Goal: Transaction & Acquisition: Purchase product/service

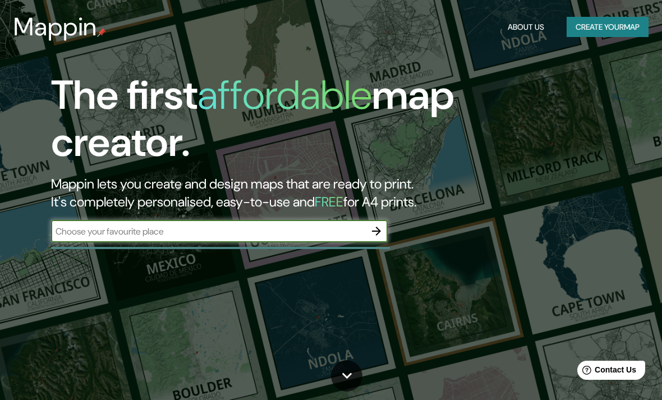
click at [179, 228] on input "text" at bounding box center [208, 231] width 314 height 13
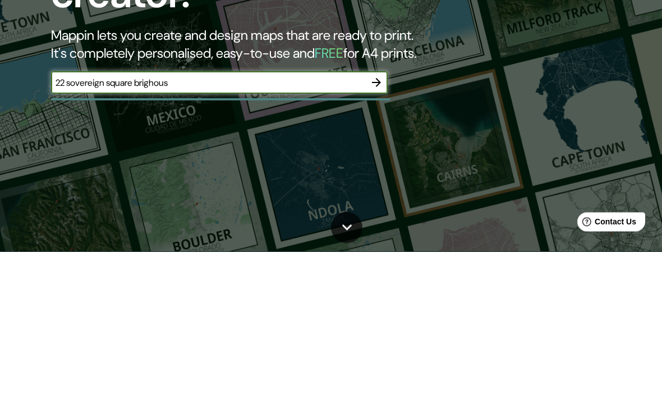
type input "22 sovereign square brighouse"
click at [382, 240] on button "button" at bounding box center [376, 231] width 22 height 22
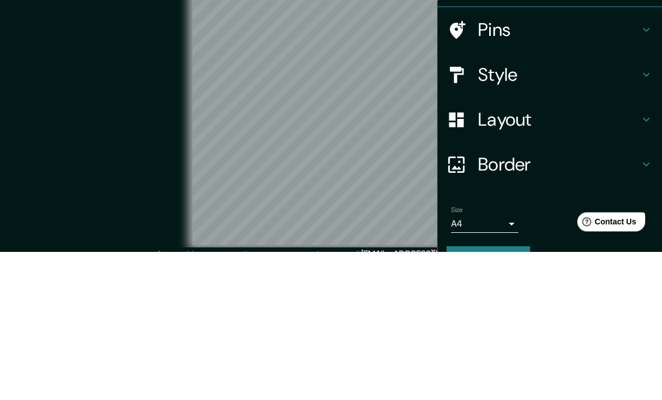
scroll to position [46, 0]
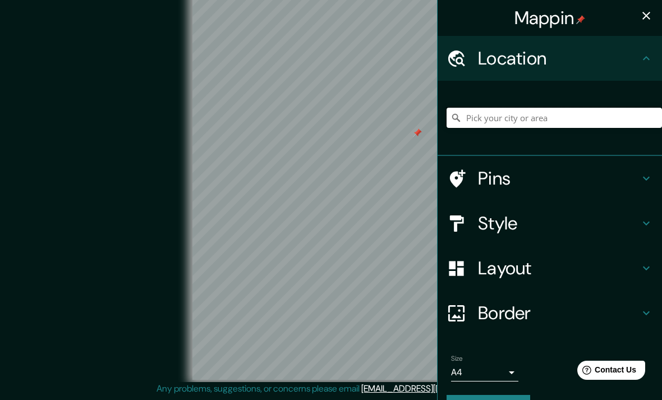
click at [596, 126] on input "Pick your city or area" at bounding box center [555, 118] width 216 height 20
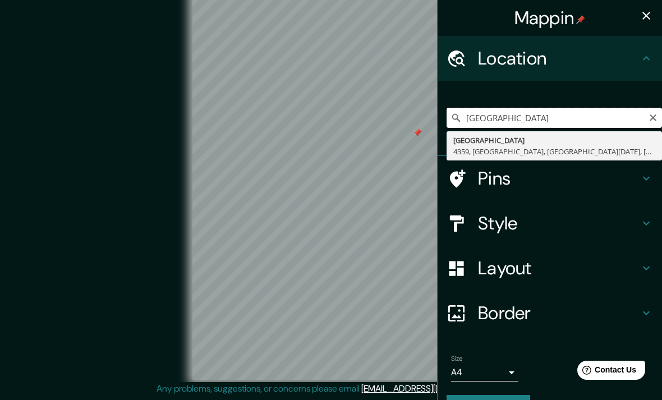
click at [486, 117] on input "Bailiff bridge" at bounding box center [555, 118] width 216 height 20
click at [576, 113] on input "Bailiff bridge" at bounding box center [555, 118] width 216 height 20
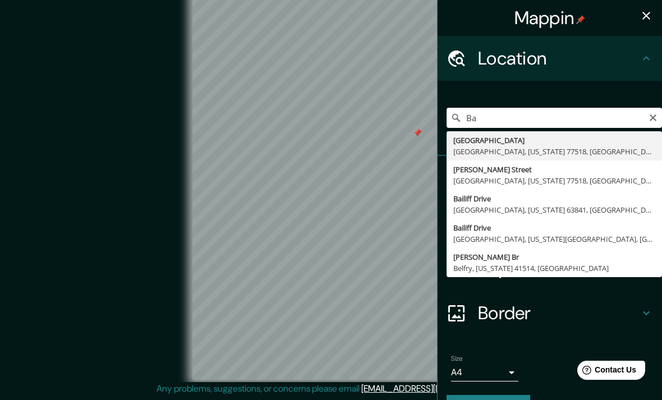
type input "B"
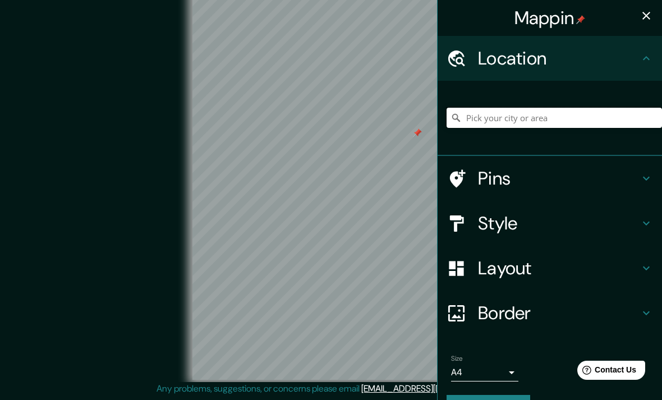
click at [417, 129] on div at bounding box center [417, 133] width 9 height 9
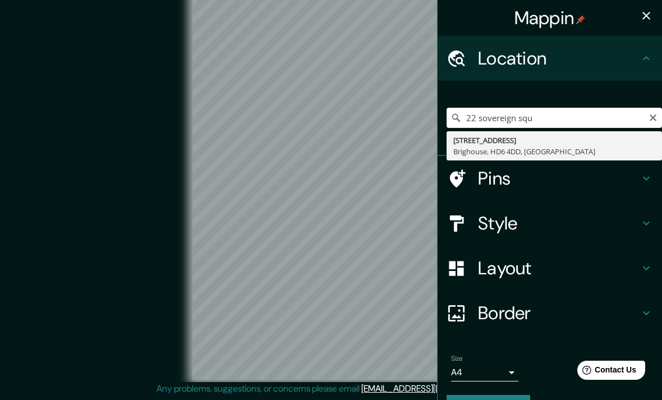
type input "[STREET_ADDRESS]"
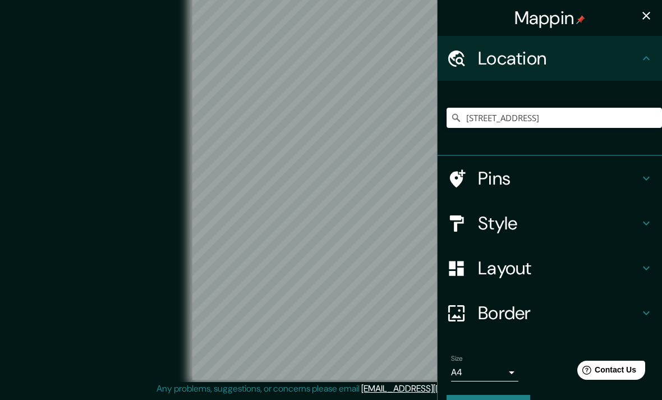
click at [659, 166] on div "Pins" at bounding box center [550, 178] width 224 height 45
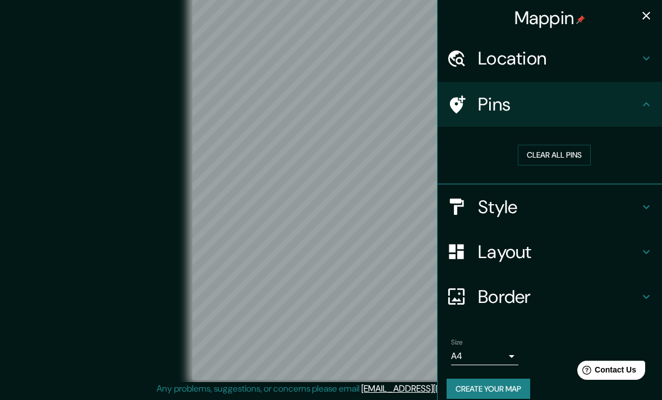
click at [550, 99] on h4 "Pins" at bounding box center [559, 104] width 162 height 22
click at [631, 68] on h4 "Location" at bounding box center [559, 58] width 162 height 22
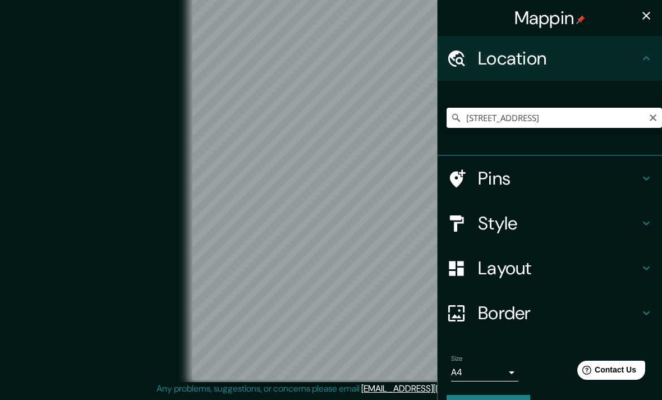
click at [577, 118] on input "[STREET_ADDRESS]" at bounding box center [555, 118] width 216 height 20
click at [517, 370] on body "Mappin Location 22 Sovereign Square, Brighouse, HD6 4DD, United Kingdom Pins St…" at bounding box center [331, 186] width 662 height 400
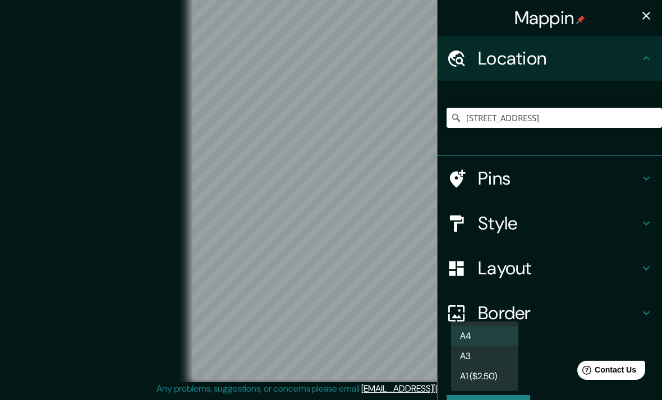
click at [505, 335] on li "A4" at bounding box center [484, 336] width 67 height 20
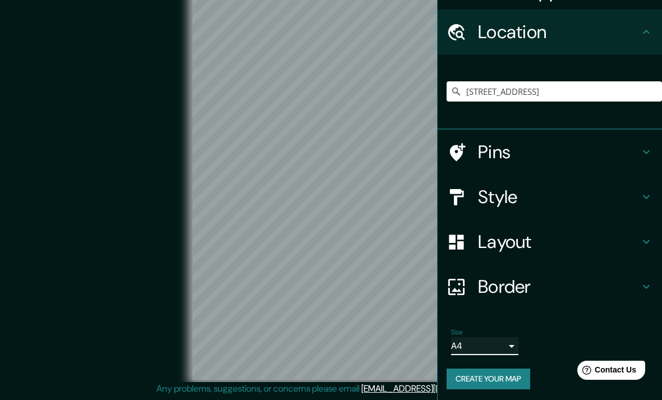
scroll to position [26, 0]
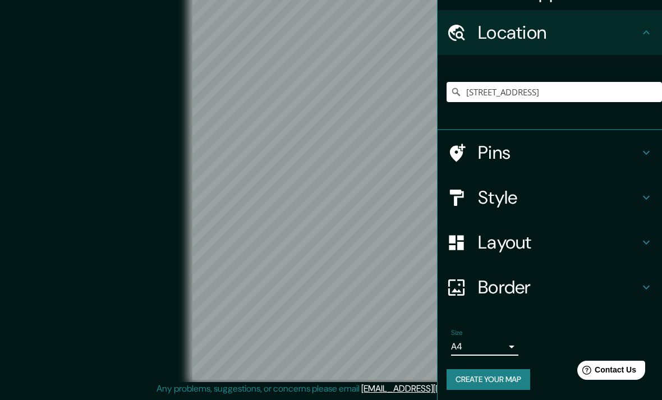
click at [501, 381] on button "Create your map" at bounding box center [489, 379] width 84 height 21
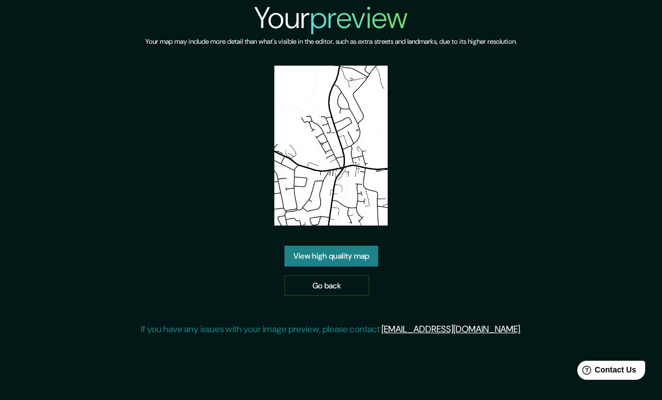
click at [359, 246] on link "View high quality map" at bounding box center [332, 256] width 94 height 21
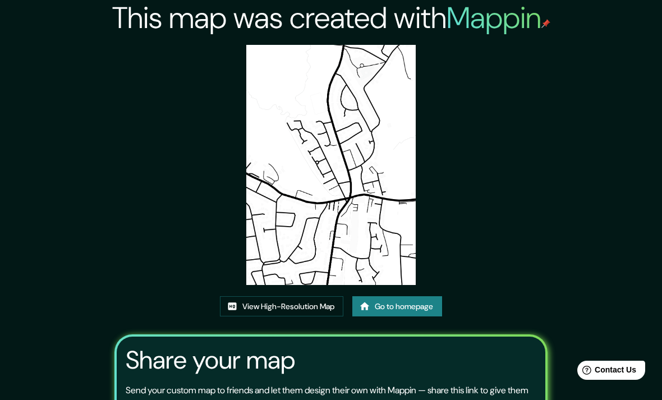
click at [305, 317] on link "View High-Resolution Map" at bounding box center [281, 306] width 123 height 21
click at [309, 317] on link "View High-Resolution Map" at bounding box center [281, 306] width 123 height 21
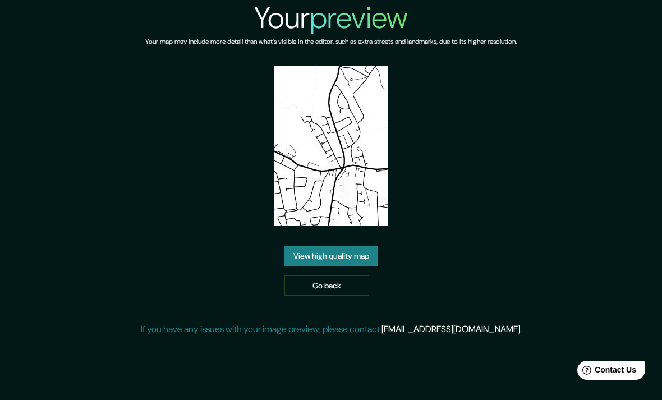
click at [345, 296] on link "Go back" at bounding box center [327, 286] width 85 height 21
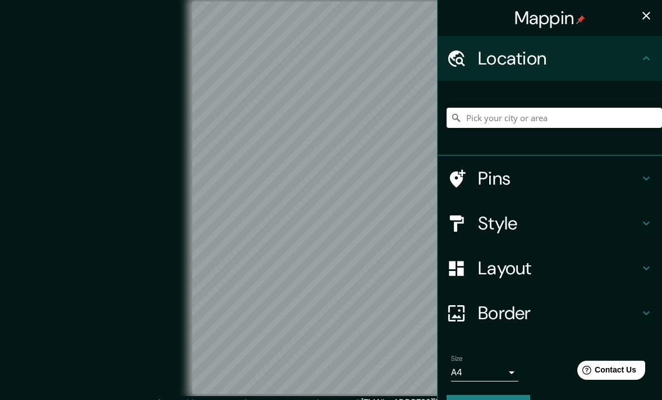
click at [617, 217] on h4 "Style" at bounding box center [559, 223] width 162 height 22
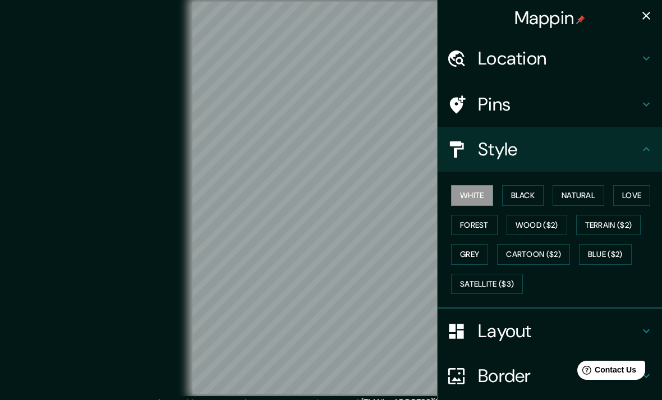
click at [524, 197] on button "Black" at bounding box center [523, 195] width 42 height 21
click at [575, 193] on button "Natural" at bounding box center [579, 195] width 52 height 21
click at [640, 196] on button "Love" at bounding box center [631, 195] width 37 height 21
click at [482, 231] on button "Forest" at bounding box center [474, 225] width 47 height 21
click at [480, 192] on button "White" at bounding box center [472, 195] width 42 height 21
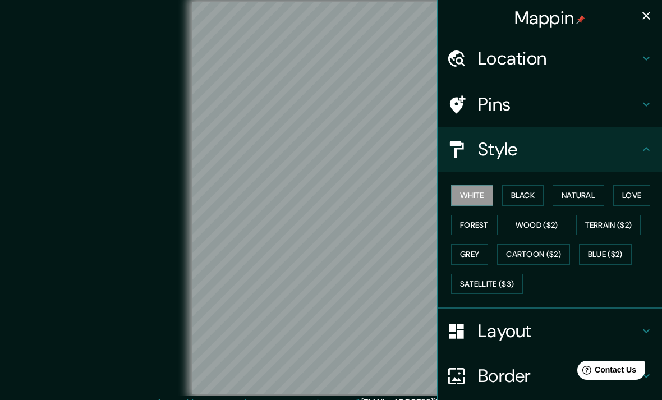
click at [518, 196] on button "Black" at bounding box center [523, 195] width 42 height 21
click at [488, 252] on button "Grey" at bounding box center [469, 254] width 37 height 21
click at [490, 192] on button "White" at bounding box center [472, 195] width 42 height 21
click at [529, 196] on button "Black" at bounding box center [523, 195] width 42 height 21
click at [472, 198] on button "White" at bounding box center [472, 195] width 42 height 21
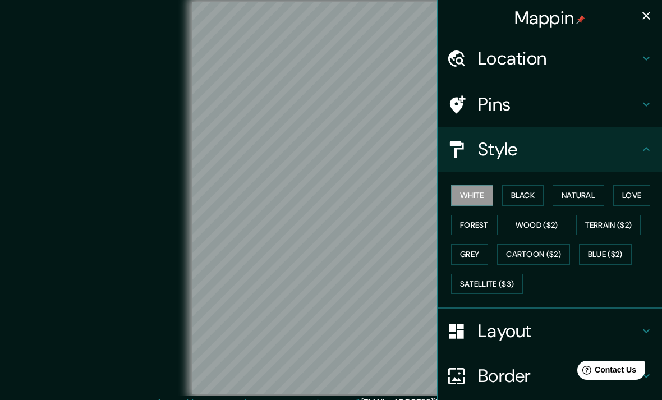
click at [645, 106] on icon at bounding box center [646, 104] width 13 height 13
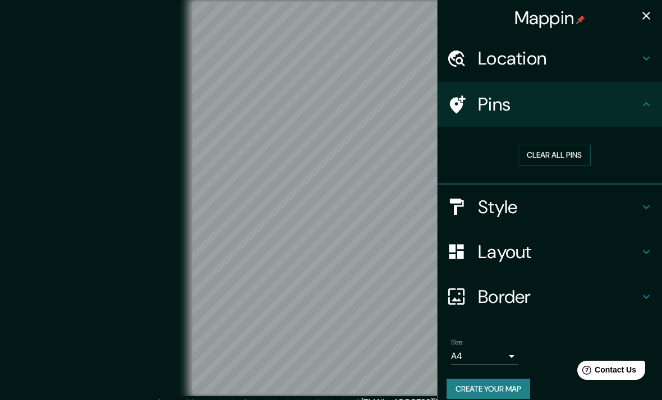
click at [603, 202] on h4 "Style" at bounding box center [559, 207] width 162 height 22
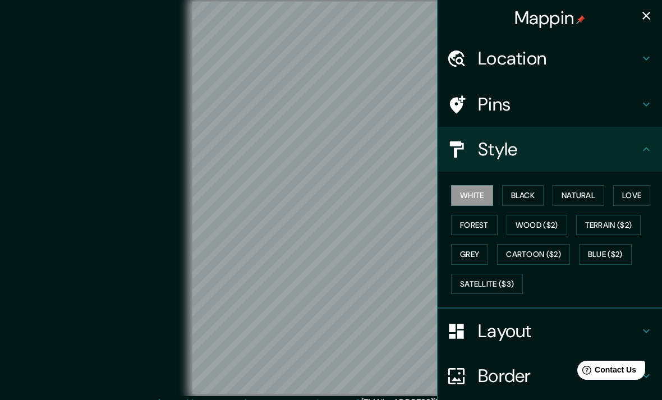
click at [626, 63] on h4 "Location" at bounding box center [559, 58] width 162 height 22
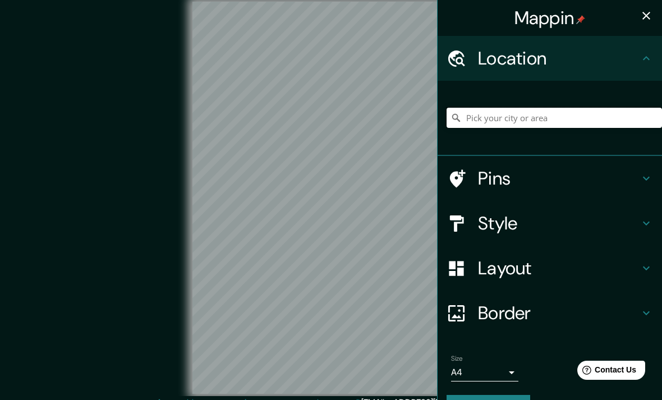
click at [581, 114] on input "Pick your city or area" at bounding box center [555, 118] width 216 height 20
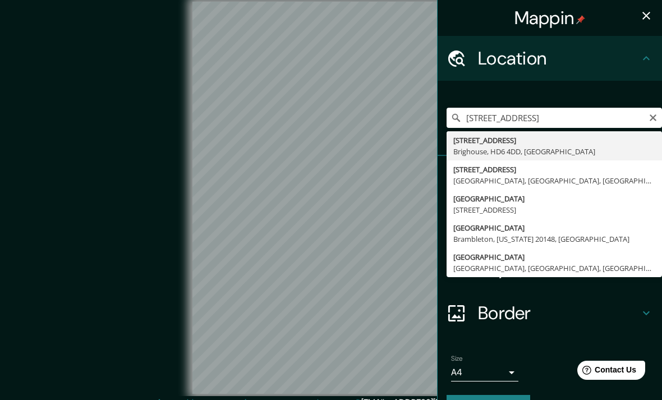
type input "[STREET_ADDRESS]"
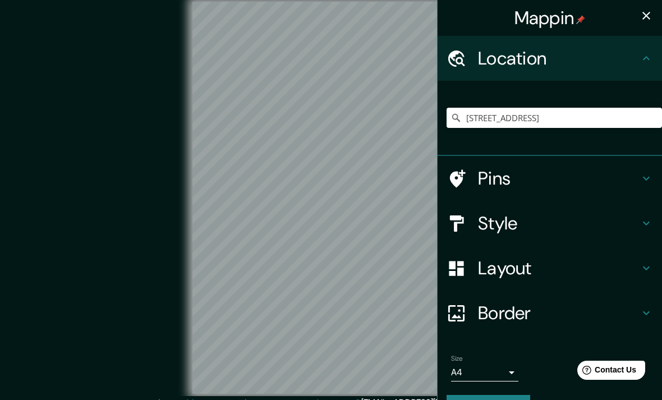
click at [614, 309] on h4 "Border" at bounding box center [559, 313] width 162 height 22
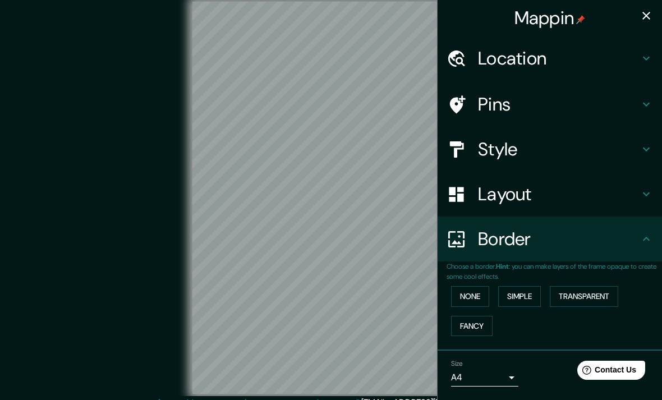
click at [534, 292] on button "Simple" at bounding box center [519, 296] width 43 height 21
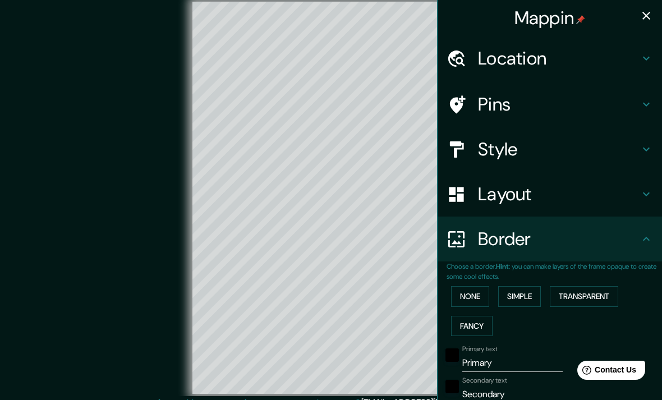
click at [618, 294] on button "Transparent" at bounding box center [584, 296] width 68 height 21
click at [489, 319] on button "Fancy" at bounding box center [472, 326] width 42 height 21
click at [529, 296] on button "Simple" at bounding box center [519, 296] width 43 height 21
click at [489, 294] on button "None" at bounding box center [470, 296] width 38 height 21
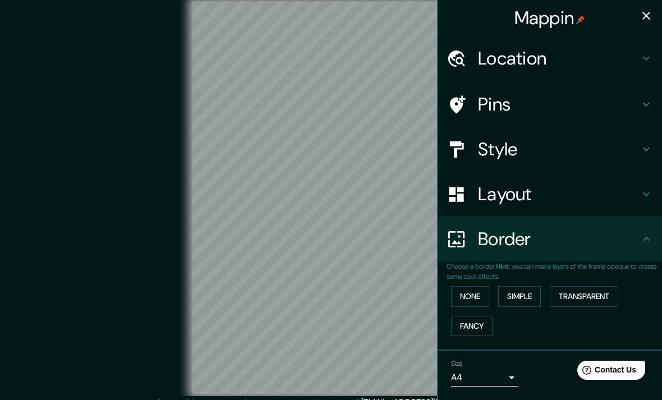
click at [648, 202] on div "Layout" at bounding box center [550, 194] width 224 height 45
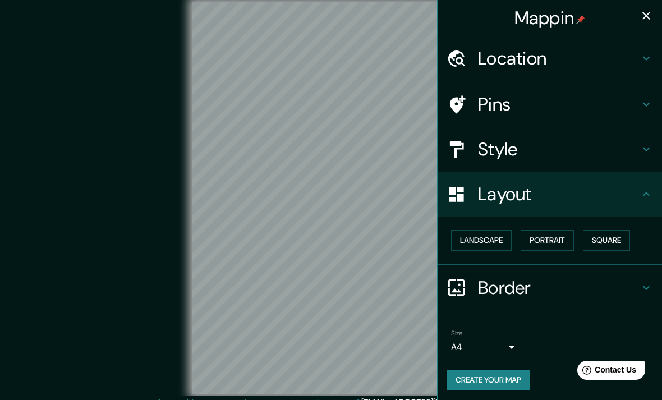
click at [501, 239] on button "Landscape" at bounding box center [481, 240] width 61 height 21
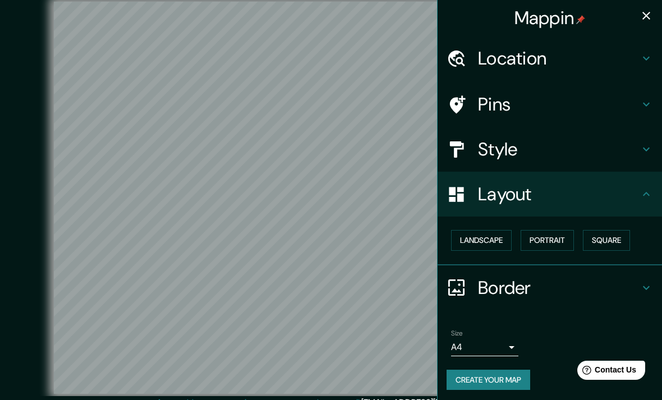
click at [557, 234] on button "Portrait" at bounding box center [547, 240] width 53 height 21
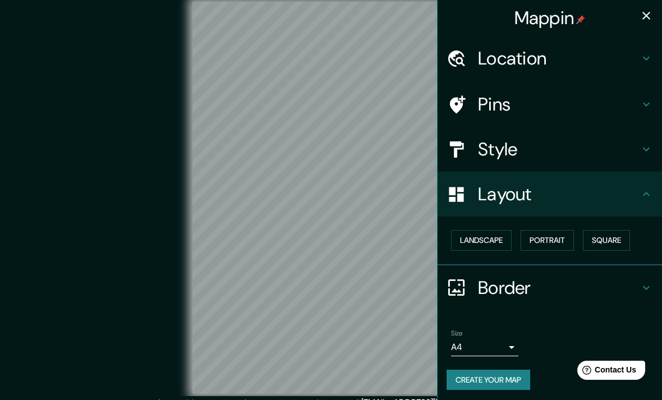
click at [630, 241] on button "Square" at bounding box center [606, 240] width 47 height 21
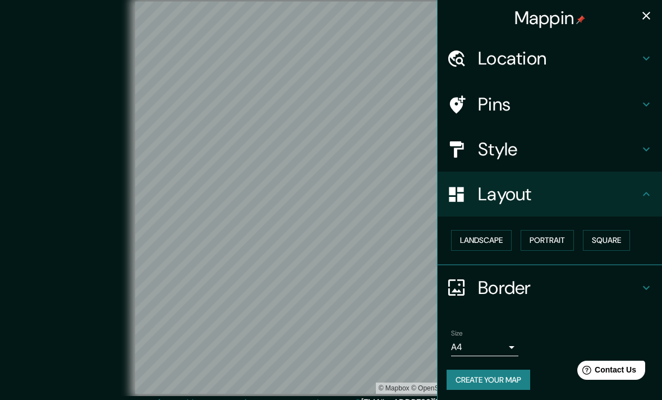
click at [639, 199] on h4 "Layout" at bounding box center [559, 194] width 162 height 22
click at [645, 152] on icon at bounding box center [646, 149] width 13 height 13
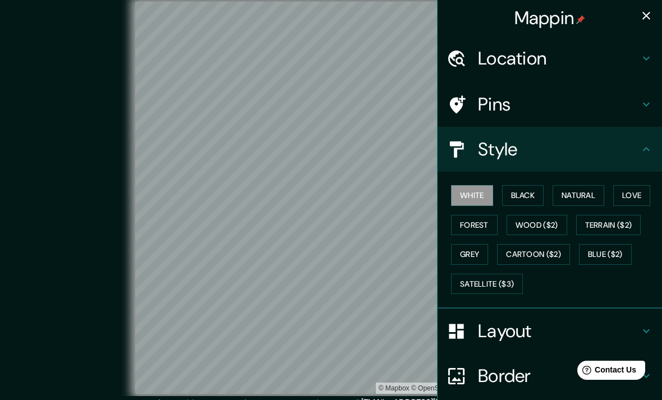
click at [646, 149] on icon at bounding box center [646, 149] width 13 height 13
click at [648, 112] on div "Pins" at bounding box center [550, 104] width 224 height 45
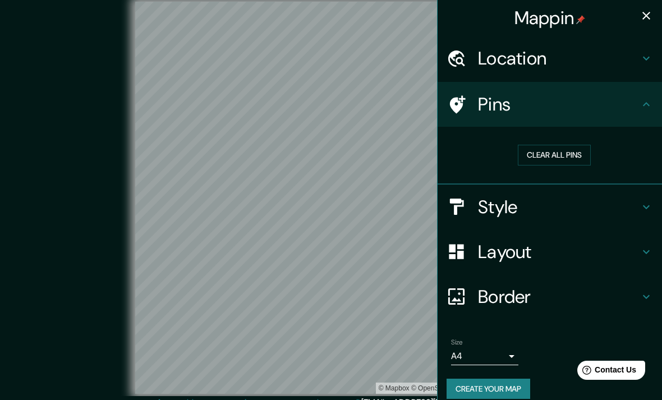
click at [648, 112] on div "Pins" at bounding box center [550, 104] width 224 height 45
click at [574, 150] on button "Clear all pins" at bounding box center [554, 155] width 73 height 21
click at [571, 154] on button "Clear all pins" at bounding box center [554, 155] width 73 height 21
click at [566, 159] on button "Clear all pins" at bounding box center [554, 155] width 73 height 21
click at [645, 108] on icon at bounding box center [646, 104] width 13 height 13
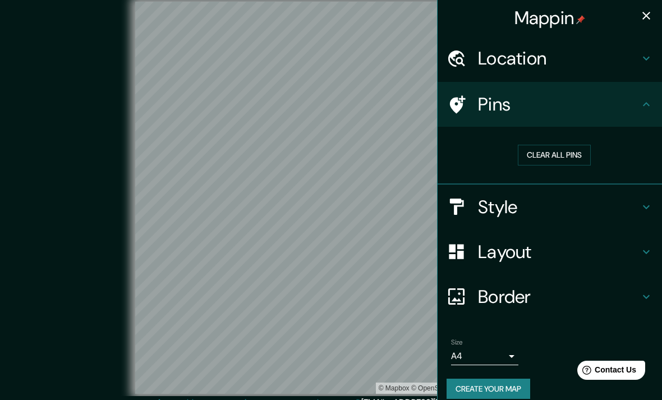
click at [648, 104] on icon at bounding box center [646, 104] width 13 height 13
click at [647, 207] on icon at bounding box center [646, 207] width 7 height 4
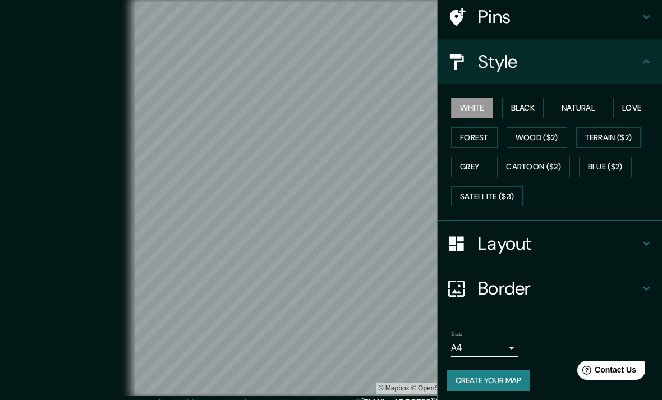
click at [647, 285] on icon at bounding box center [646, 288] width 13 height 13
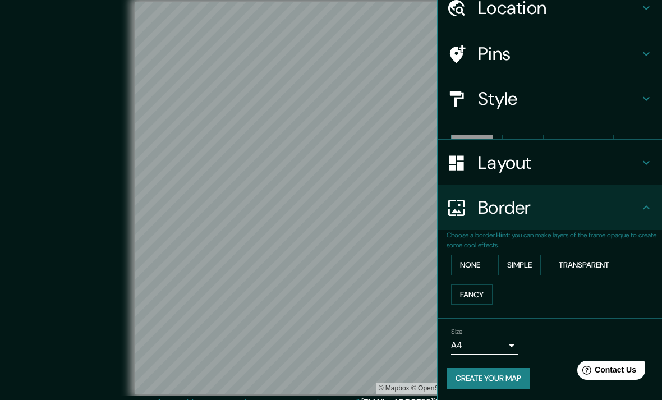
scroll to position [30, 0]
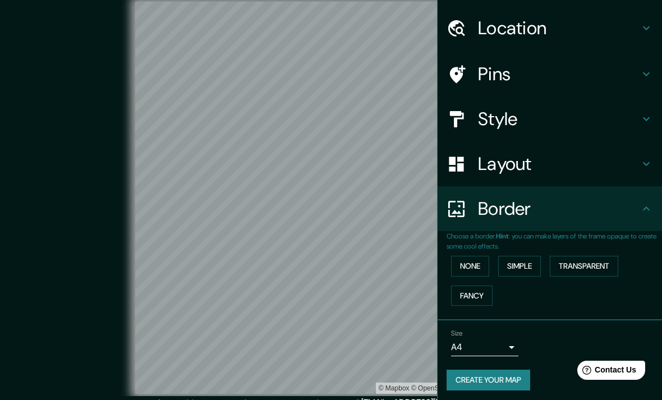
click at [590, 262] on button "Transparent" at bounding box center [584, 266] width 68 height 21
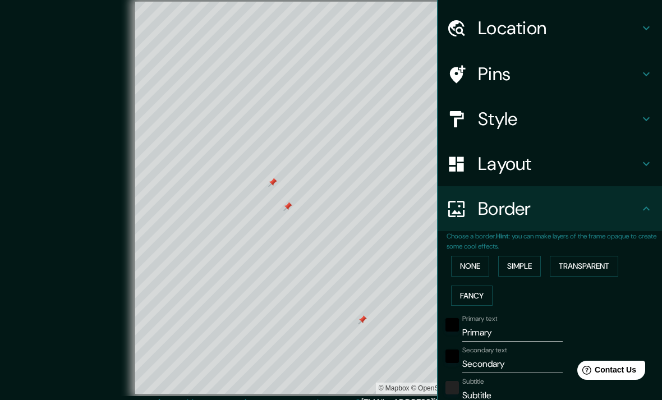
click at [648, 76] on icon at bounding box center [646, 73] width 13 height 13
type input "336"
type input "56"
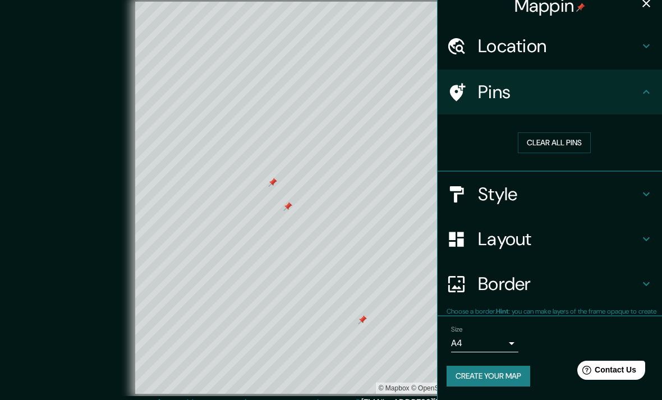
scroll to position [9, 0]
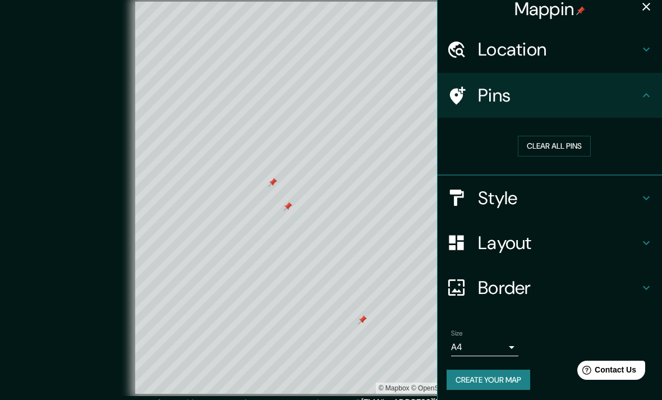
click at [562, 151] on button "Clear all pins" at bounding box center [554, 146] width 73 height 21
click at [626, 205] on h4 "Style" at bounding box center [559, 198] width 162 height 22
type input "336"
type input "56"
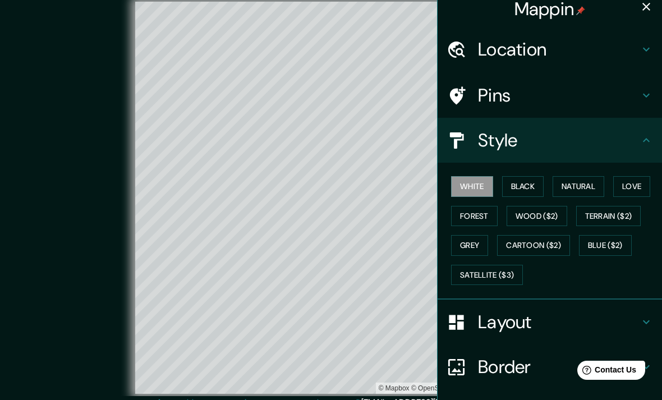
click at [624, 316] on h4 "Layout" at bounding box center [559, 322] width 162 height 22
type input "336"
type input "56"
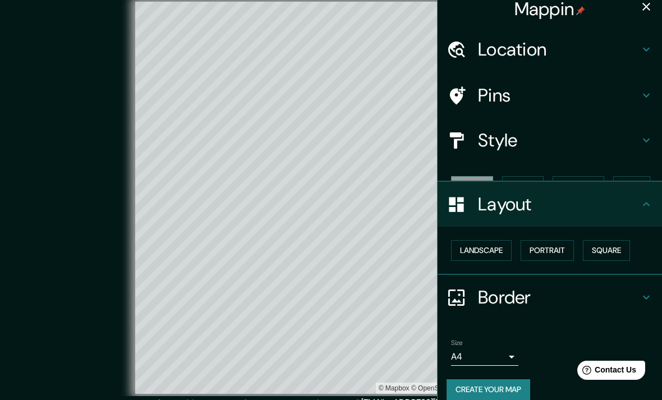
scroll to position [0, 0]
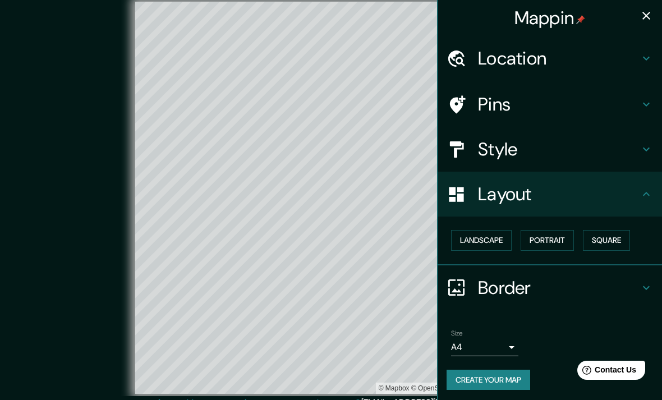
click at [505, 243] on button "Landscape" at bounding box center [481, 240] width 61 height 21
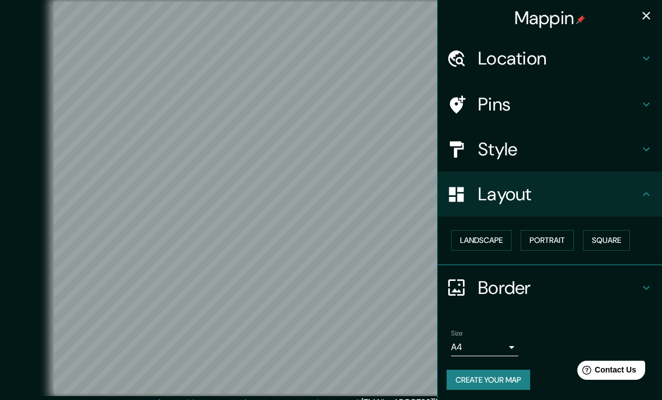
click at [595, 200] on h4 "Layout" at bounding box center [559, 194] width 162 height 22
click at [656, 278] on div "Border" at bounding box center [550, 287] width 224 height 45
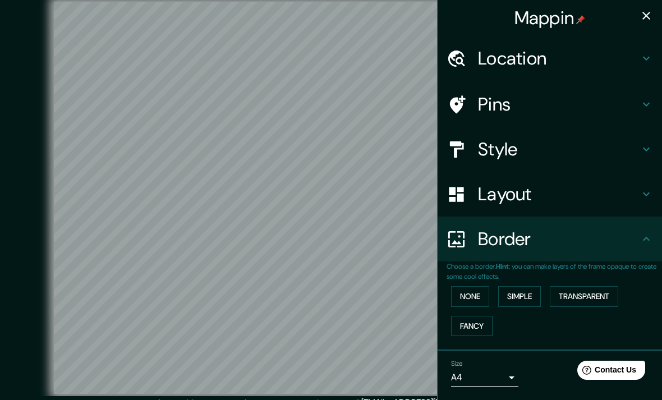
click at [540, 295] on button "Simple" at bounding box center [519, 296] width 43 height 21
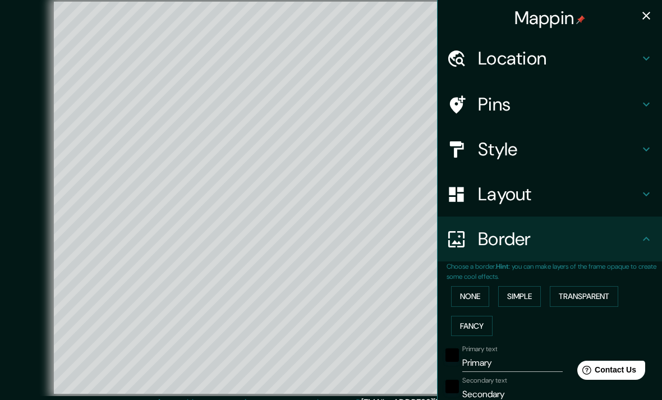
click at [655, 8] on button "button" at bounding box center [646, 15] width 22 height 22
type input "396"
type input "79"
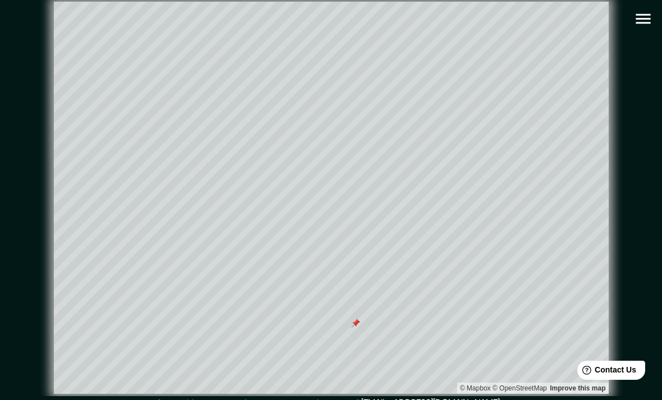
click at [647, 19] on icon "button" at bounding box center [643, 19] width 15 height 10
type input "396"
type input "79"
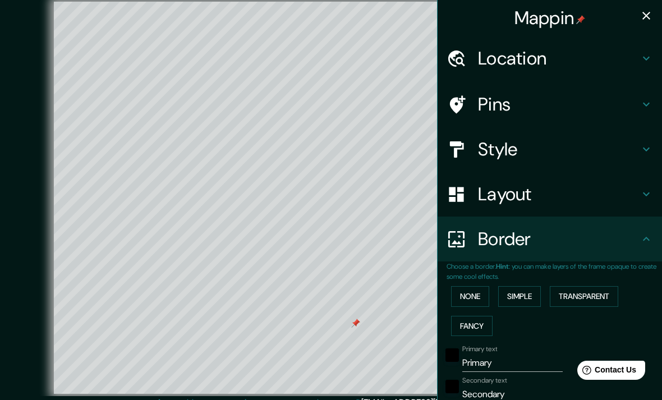
click at [584, 111] on h4 "Pins" at bounding box center [559, 104] width 162 height 22
type input "396"
type input "79"
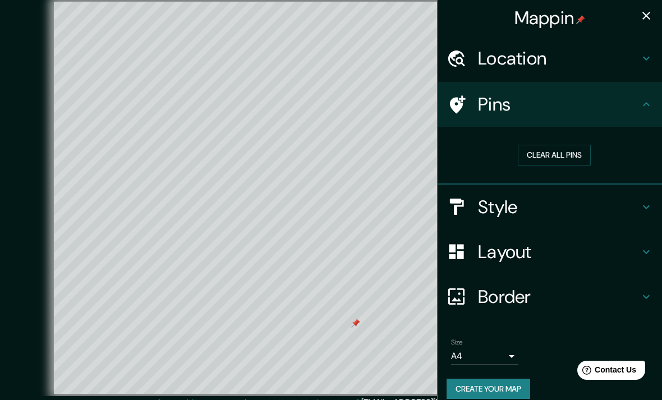
click at [582, 158] on button "Clear all pins" at bounding box center [554, 155] width 73 height 21
click at [645, 12] on icon "button" at bounding box center [646, 15] width 13 height 13
type input "396"
type input "79"
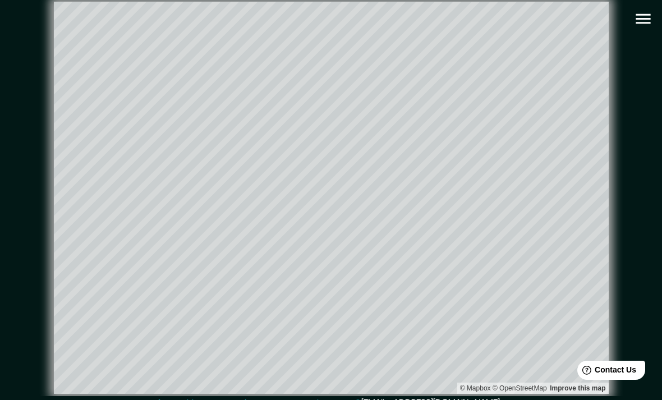
click at [642, 30] on button "button" at bounding box center [643, 18] width 29 height 29
type input "396"
type input "79"
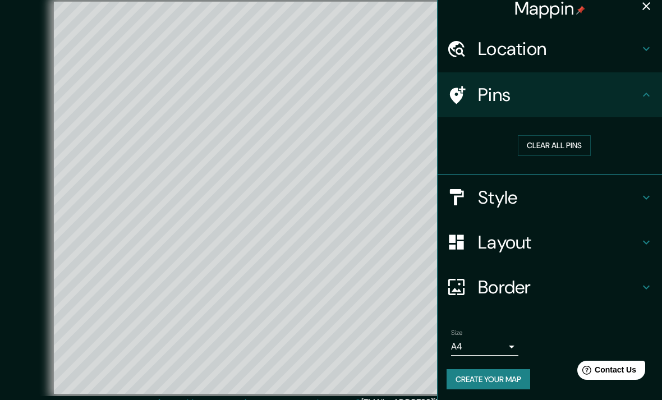
scroll to position [9, 0]
click at [511, 382] on button "Create your map" at bounding box center [489, 380] width 84 height 21
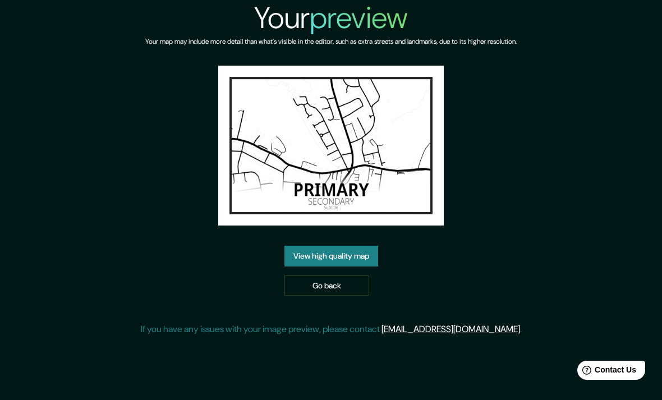
click at [354, 296] on link "Go back" at bounding box center [327, 286] width 85 height 21
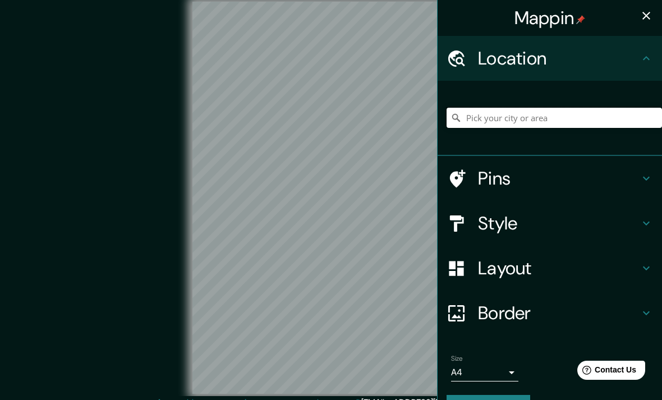
click at [519, 126] on input "Pick your city or area" at bounding box center [555, 118] width 216 height 20
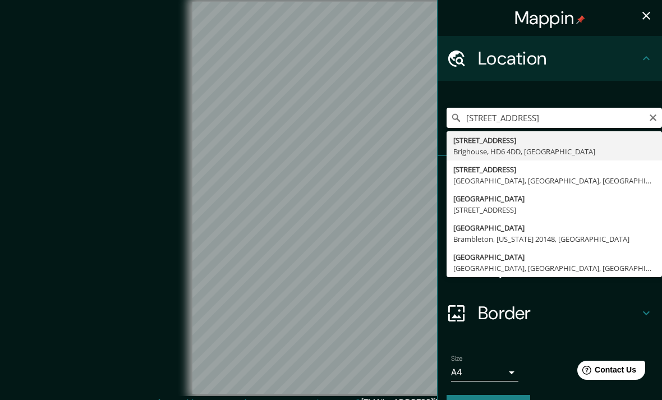
type input "[STREET_ADDRESS]"
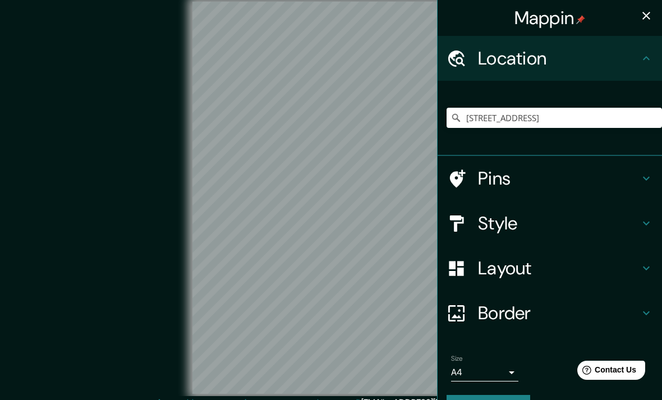
click at [644, 267] on icon at bounding box center [646, 268] width 13 height 13
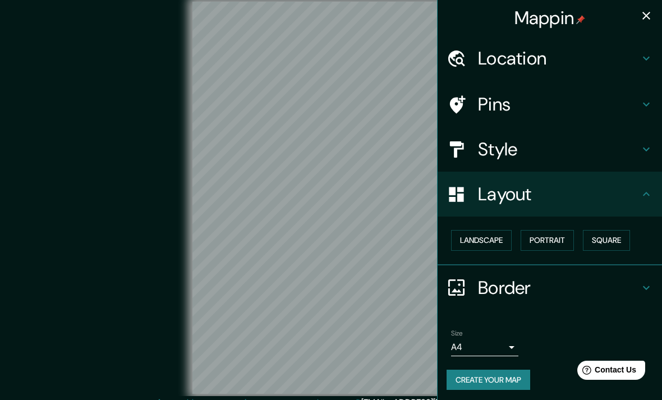
click at [506, 247] on button "Landscape" at bounding box center [481, 240] width 61 height 21
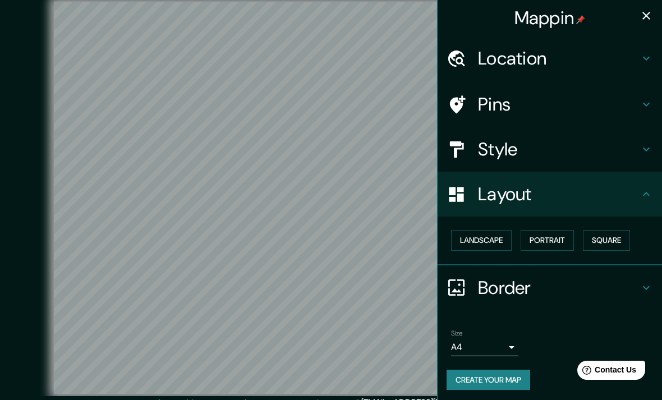
click at [553, 243] on button "Portrait" at bounding box center [547, 240] width 53 height 21
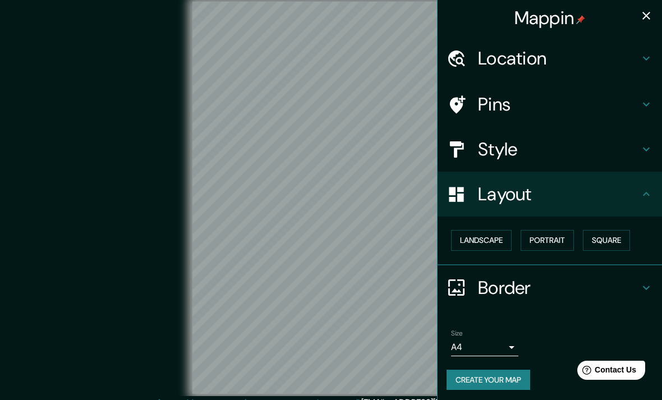
click at [616, 237] on button "Square" at bounding box center [606, 240] width 47 height 21
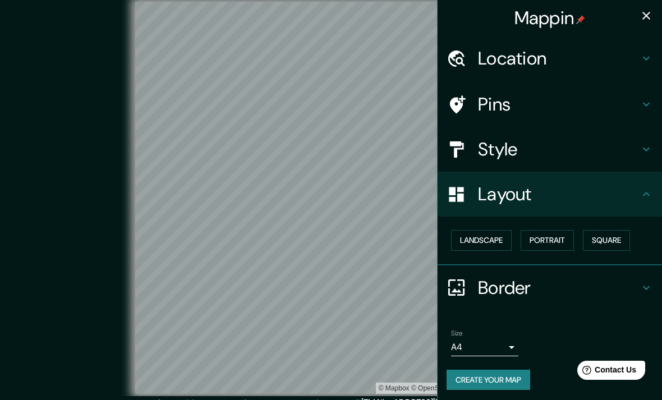
click at [634, 159] on div "Style" at bounding box center [550, 149] width 224 height 45
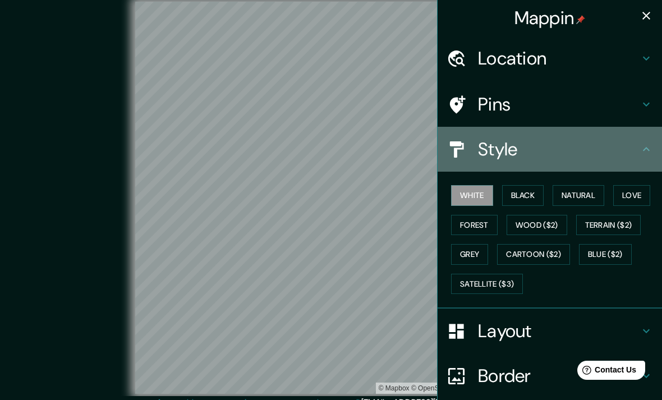
click at [645, 146] on icon at bounding box center [646, 149] width 13 height 13
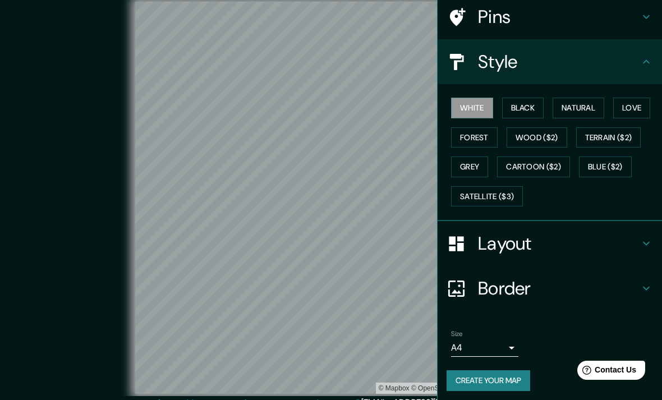
click at [649, 276] on div "Border" at bounding box center [550, 288] width 224 height 45
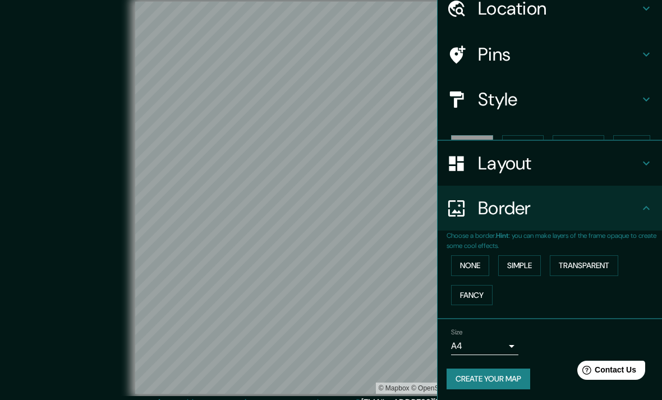
scroll to position [30, 0]
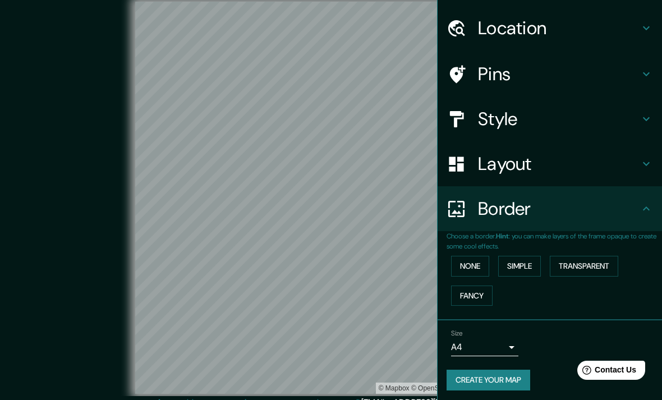
click at [535, 263] on button "Simple" at bounding box center [519, 266] width 43 height 21
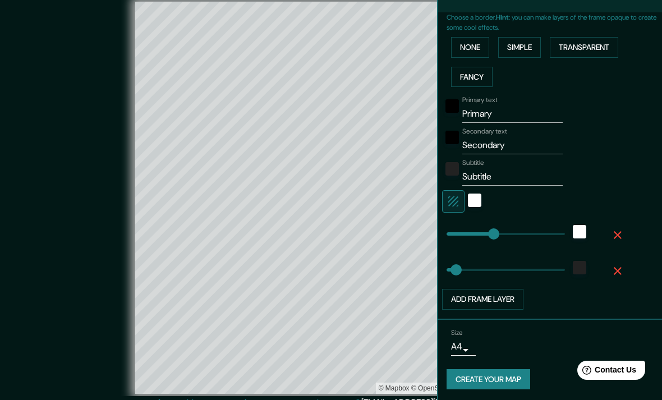
scroll to position [216, 0]
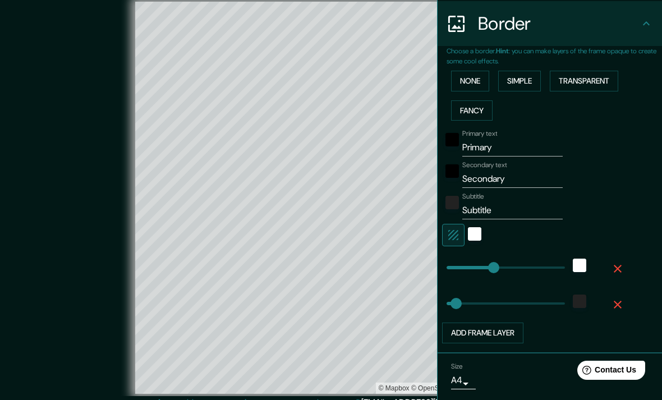
click at [529, 149] on input "Primary" at bounding box center [512, 148] width 100 height 18
type input "Primar"
type input "280"
type input "56"
type input "Prima"
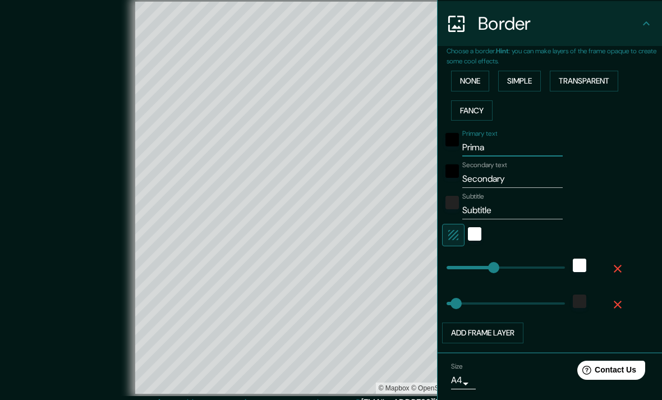
type input "280"
type input "56"
type input "Prim"
type input "280"
type input "56"
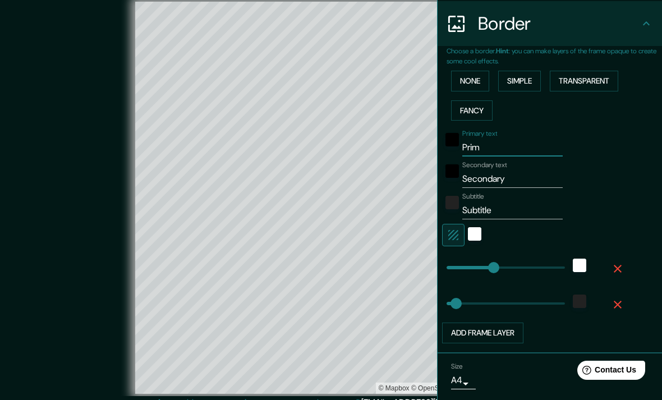
type input "Pri"
type input "280"
type input "56"
type input "Pr"
type input "280"
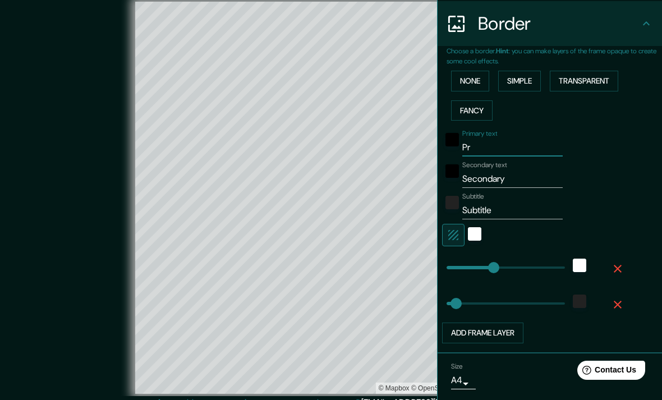
type input "56"
type input "P"
type input "280"
type input "56"
type input "280"
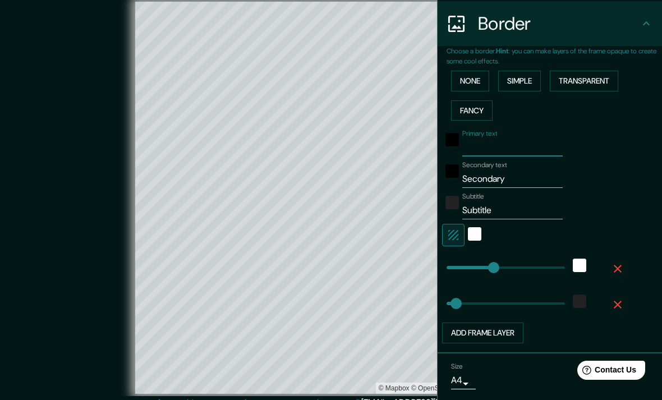
type input "56"
click at [540, 177] on input "Secondary" at bounding box center [512, 179] width 100 height 18
type input "Secondar"
type input "280"
type input "56"
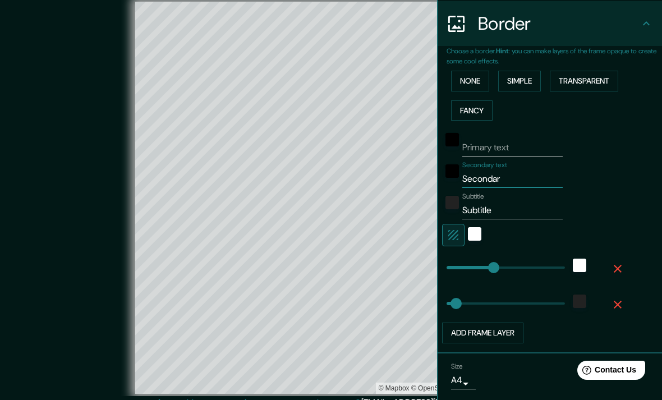
type input "Seconda"
type input "280"
type input "56"
type input "Second"
type input "280"
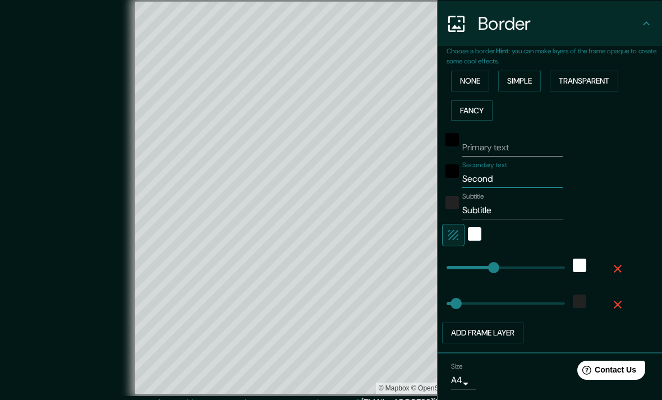
type input "56"
type input "Secon"
type input "280"
type input "56"
type input "Seco"
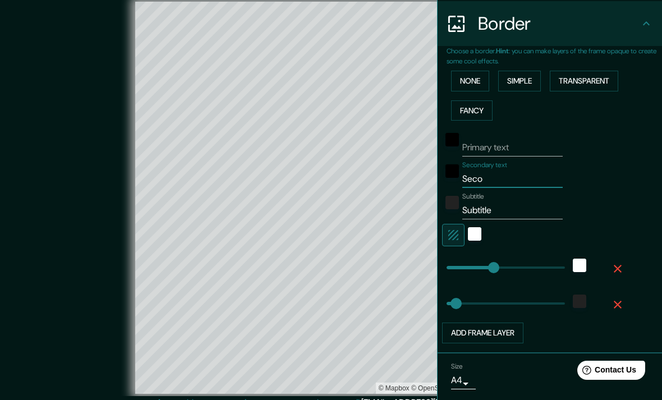
type input "280"
type input "56"
type input "Sec"
type input "280"
type input "56"
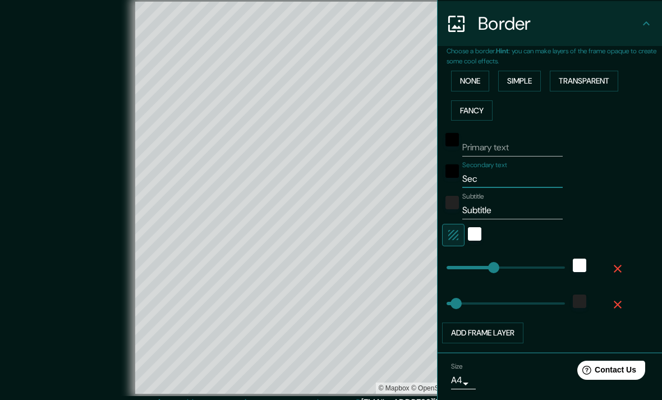
type input "Se"
type input "280"
type input "56"
type input "S"
type input "280"
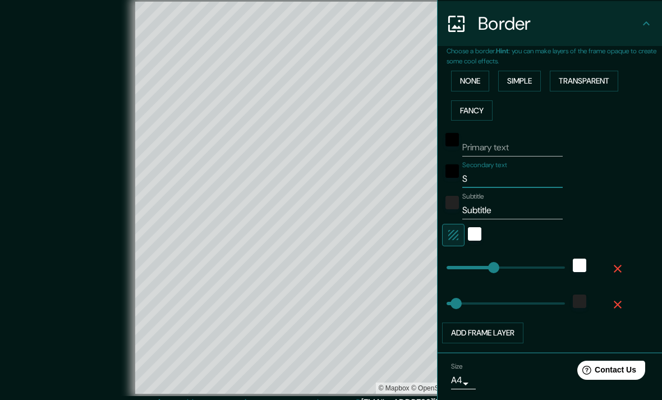
type input "56"
type input "280"
type input "56"
click at [533, 207] on input "Subtitle" at bounding box center [512, 210] width 100 height 18
type input "Subtitl"
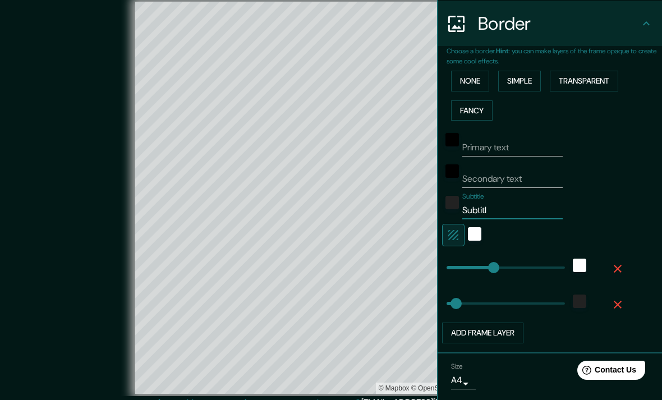
type input "280"
type input "56"
type input "Subtit"
type input "280"
type input "56"
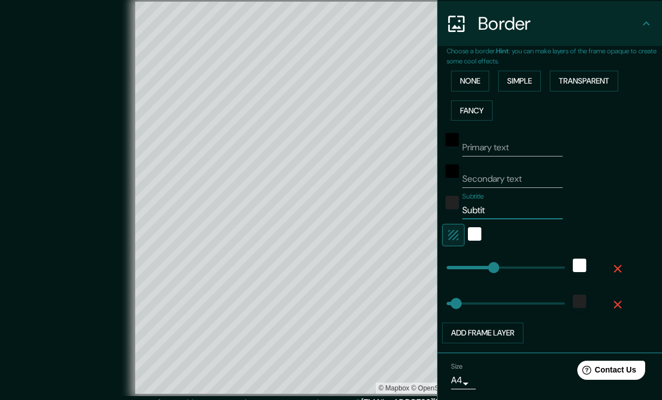
type input "Subti"
type input "280"
type input "56"
type input "Subt"
type input "280"
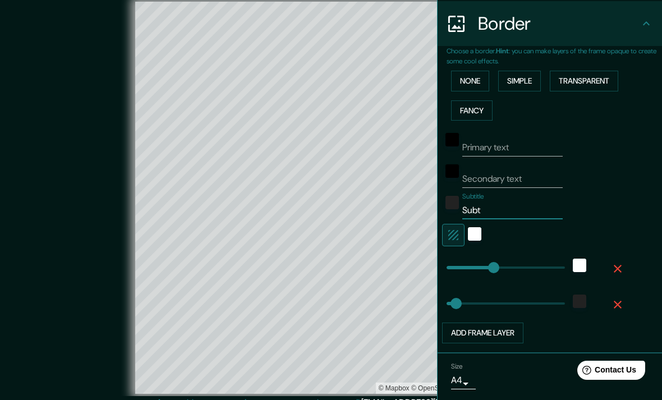
type input "56"
type input "Sub"
type input "280"
type input "56"
type input "Su"
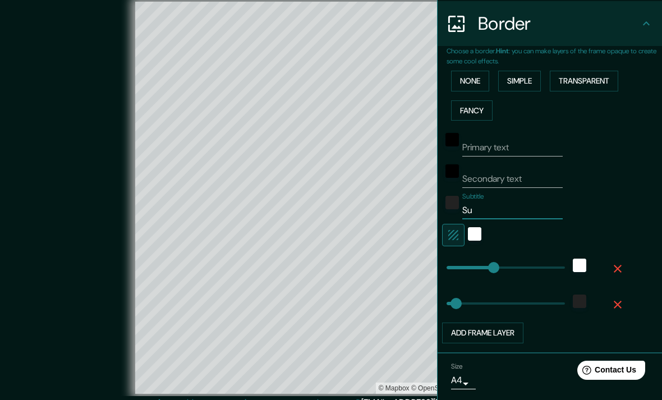
type input "280"
type input "56"
type input "S"
type input "280"
type input "56"
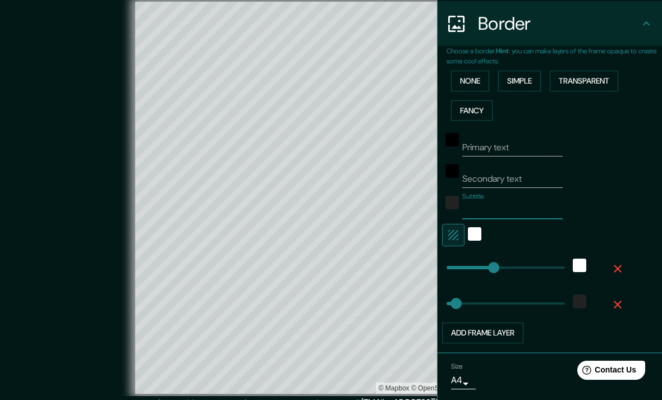
type input "280"
type input "56"
click at [629, 207] on div "Primary text Secondary text Subtitle Add frame layer" at bounding box center [555, 234] width 216 height 218
click at [490, 338] on button "Add frame layer" at bounding box center [482, 333] width 81 height 21
type input "280"
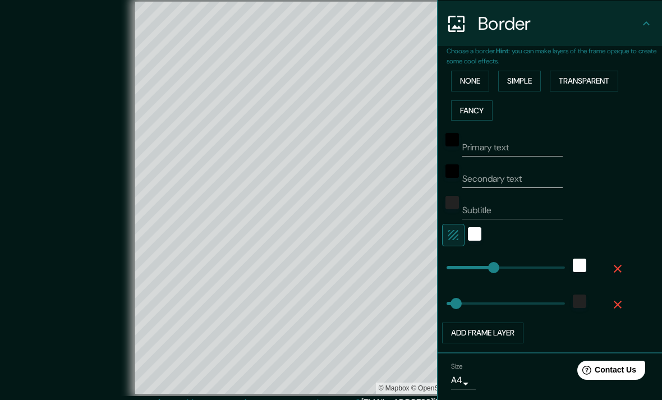
type input "56"
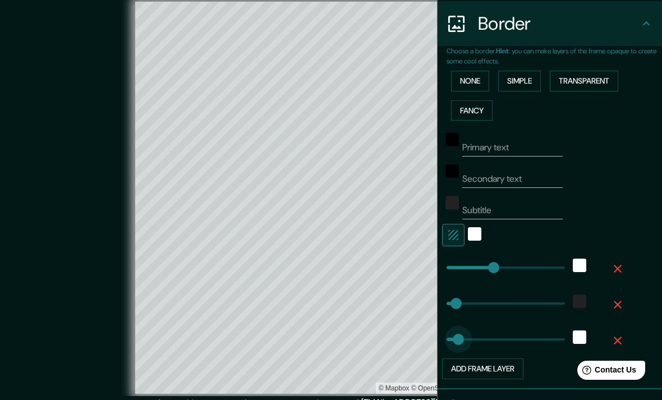
type input "46"
type input "280"
type input "56"
type input "113"
type input "56"
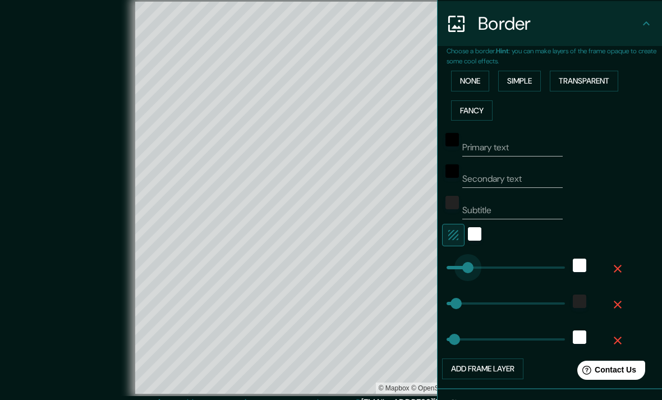
type input "46"
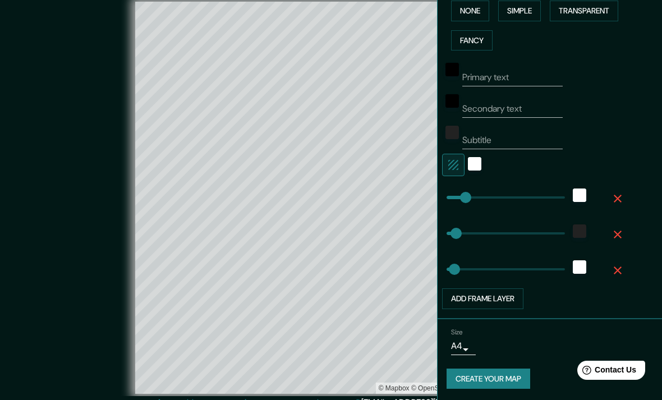
click at [625, 196] on icon "button" at bounding box center [617, 198] width 13 height 13
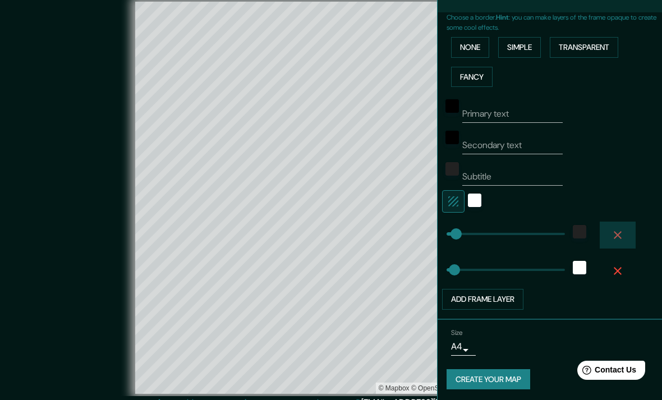
click at [620, 231] on icon "button" at bounding box center [618, 235] width 8 height 8
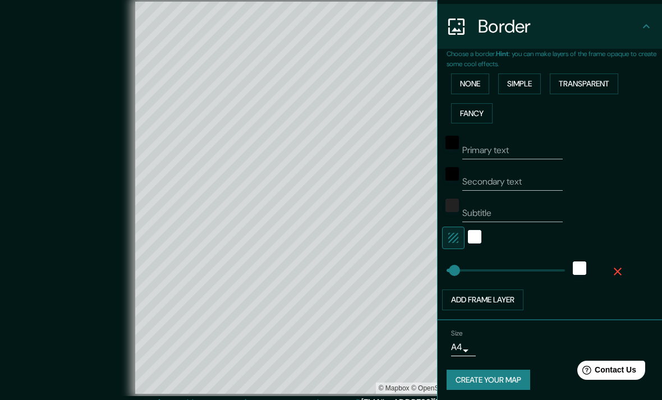
click at [618, 273] on icon "button" at bounding box center [617, 271] width 13 height 13
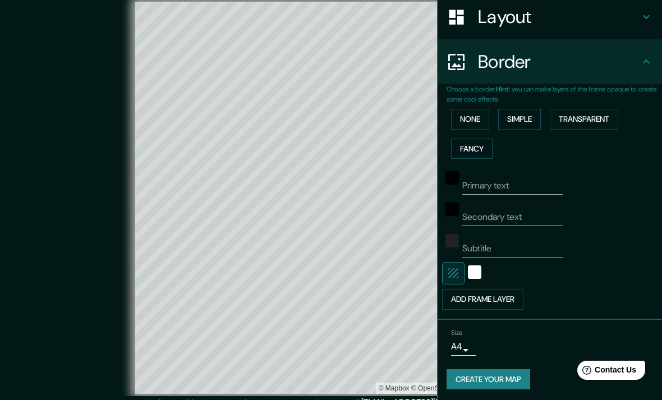
scroll to position [176, 0]
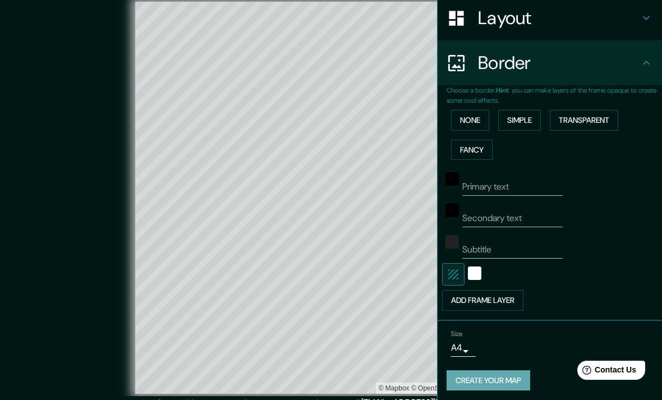
click at [510, 382] on button "Create your map" at bounding box center [489, 380] width 84 height 21
click at [649, 61] on icon at bounding box center [646, 63] width 7 height 4
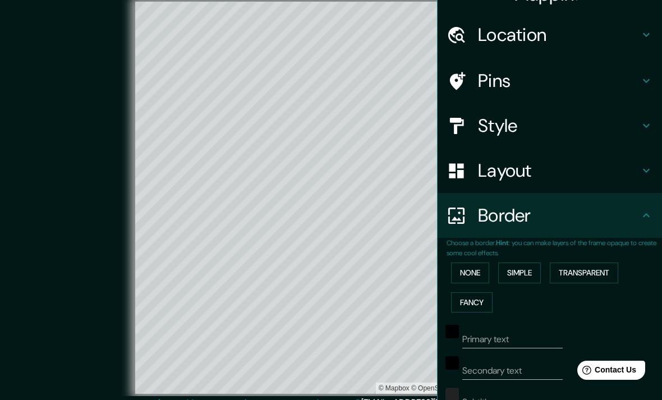
scroll to position [-8, 0]
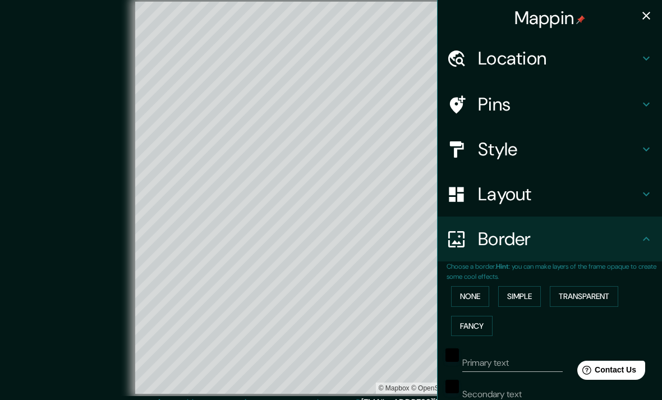
click at [656, 127] on div "Style" at bounding box center [550, 149] width 224 height 45
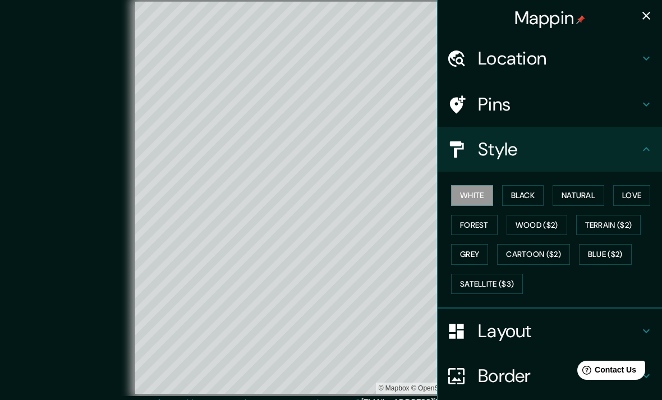
click at [643, 116] on div "Pins" at bounding box center [550, 104] width 224 height 45
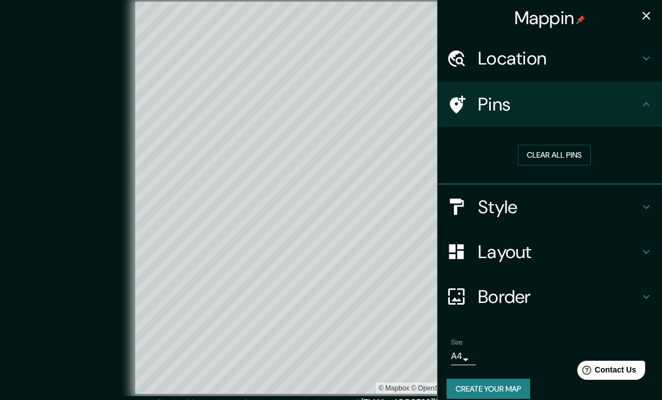
click at [648, 100] on icon at bounding box center [646, 104] width 13 height 13
click at [648, 111] on div "Pins" at bounding box center [550, 104] width 224 height 45
click at [656, 94] on div "Pins" at bounding box center [550, 104] width 224 height 45
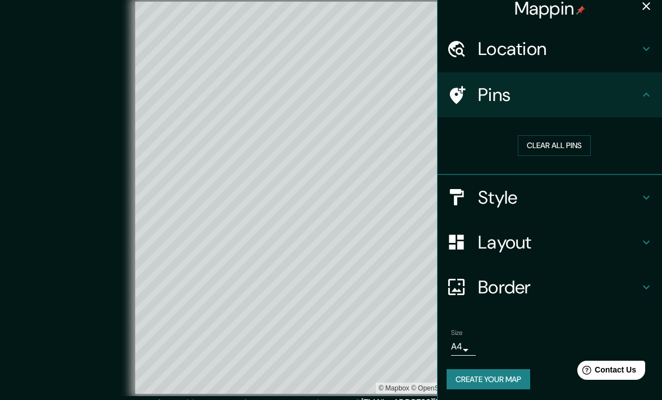
scroll to position [9, 0]
click at [645, 199] on icon at bounding box center [646, 197] width 13 height 13
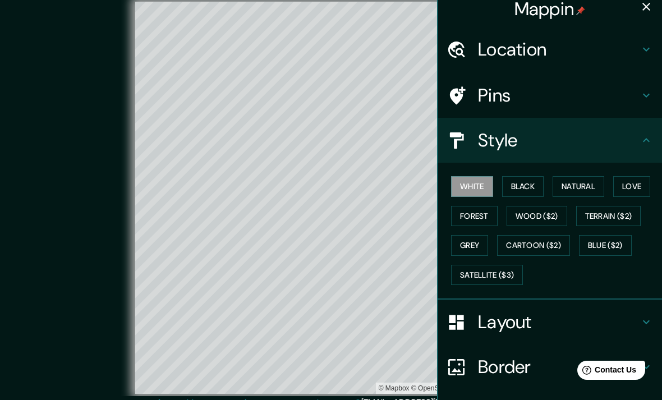
click at [649, 141] on icon at bounding box center [646, 140] width 7 height 4
click at [649, 144] on icon at bounding box center [646, 140] width 13 height 13
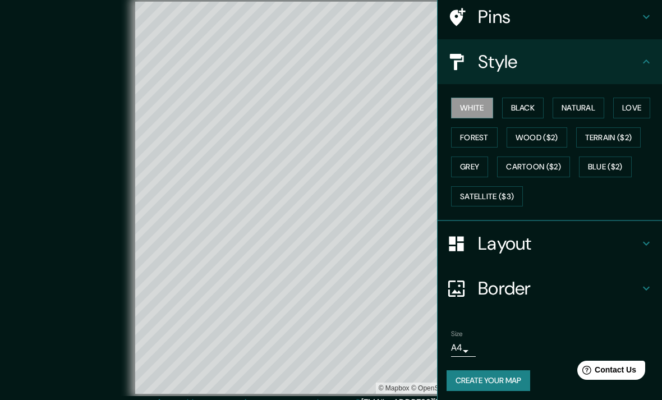
scroll to position [52, 0]
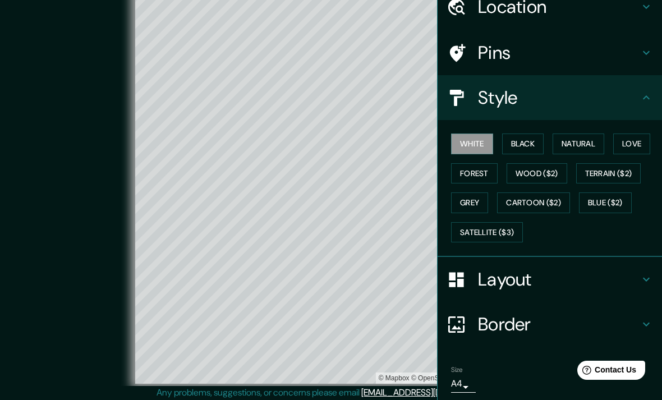
click at [653, 318] on icon at bounding box center [646, 324] width 13 height 13
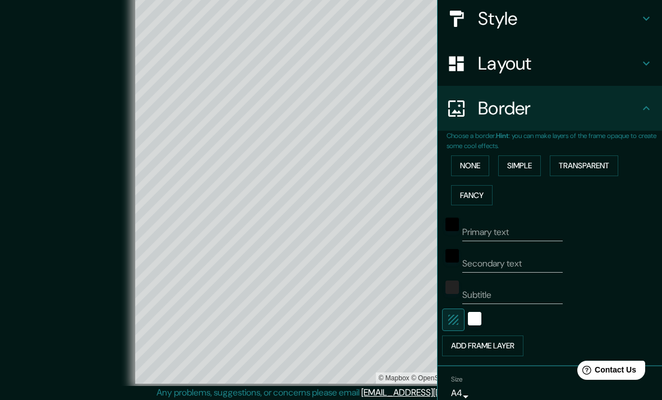
scroll to position [131, 0]
click at [482, 164] on button "None" at bounding box center [470, 165] width 38 height 21
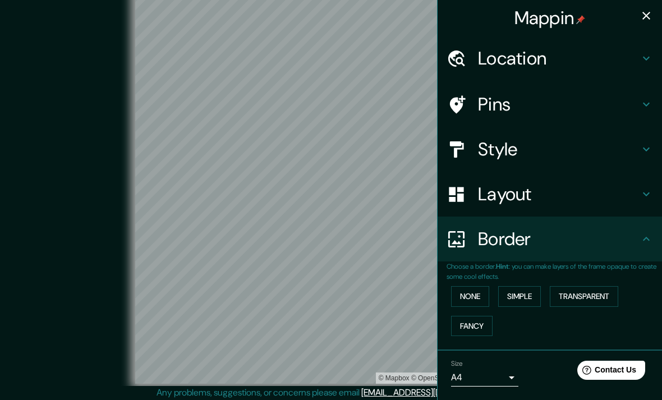
click at [642, 16] on icon "button" at bounding box center [646, 15] width 13 height 13
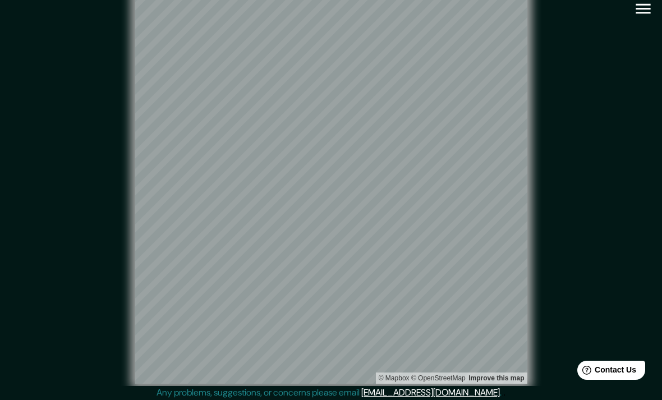
click at [652, 16] on icon "button" at bounding box center [644, 9] width 20 height 20
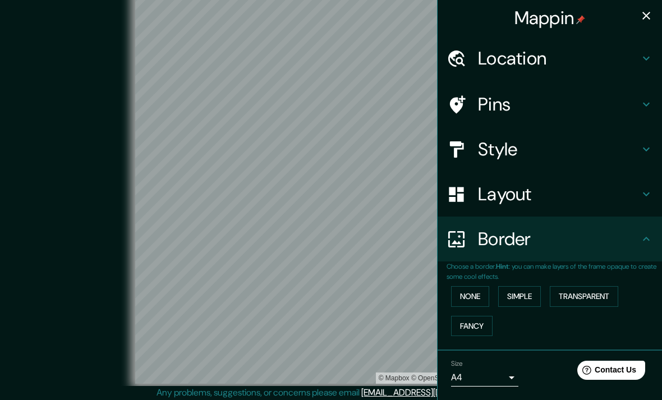
click at [479, 296] on button "None" at bounding box center [470, 296] width 38 height 21
click at [652, 13] on icon "button" at bounding box center [646, 15] width 13 height 13
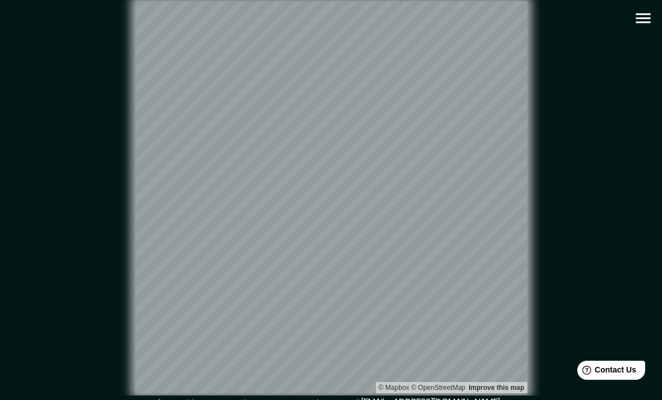
scroll to position [10, 0]
